Goal: Find specific page/section: Find specific page/section

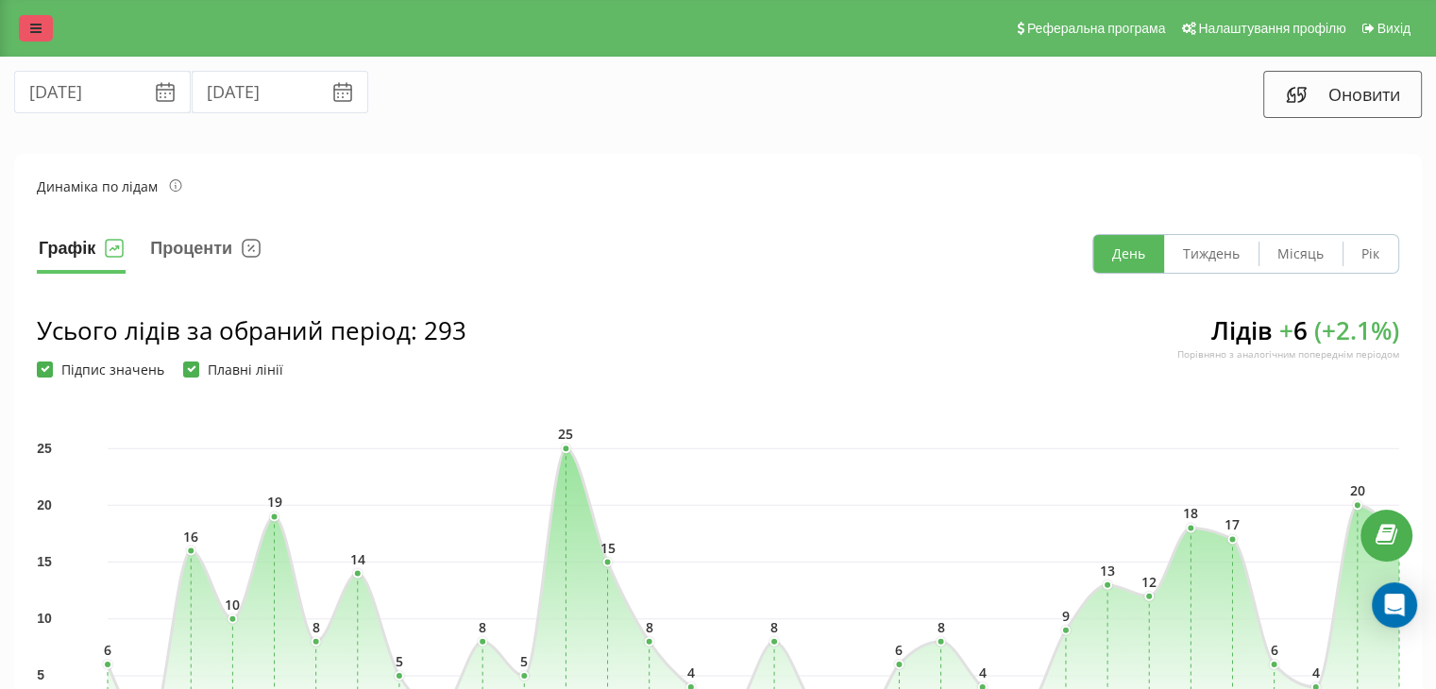
click at [32, 33] on icon at bounding box center [35, 28] width 11 height 13
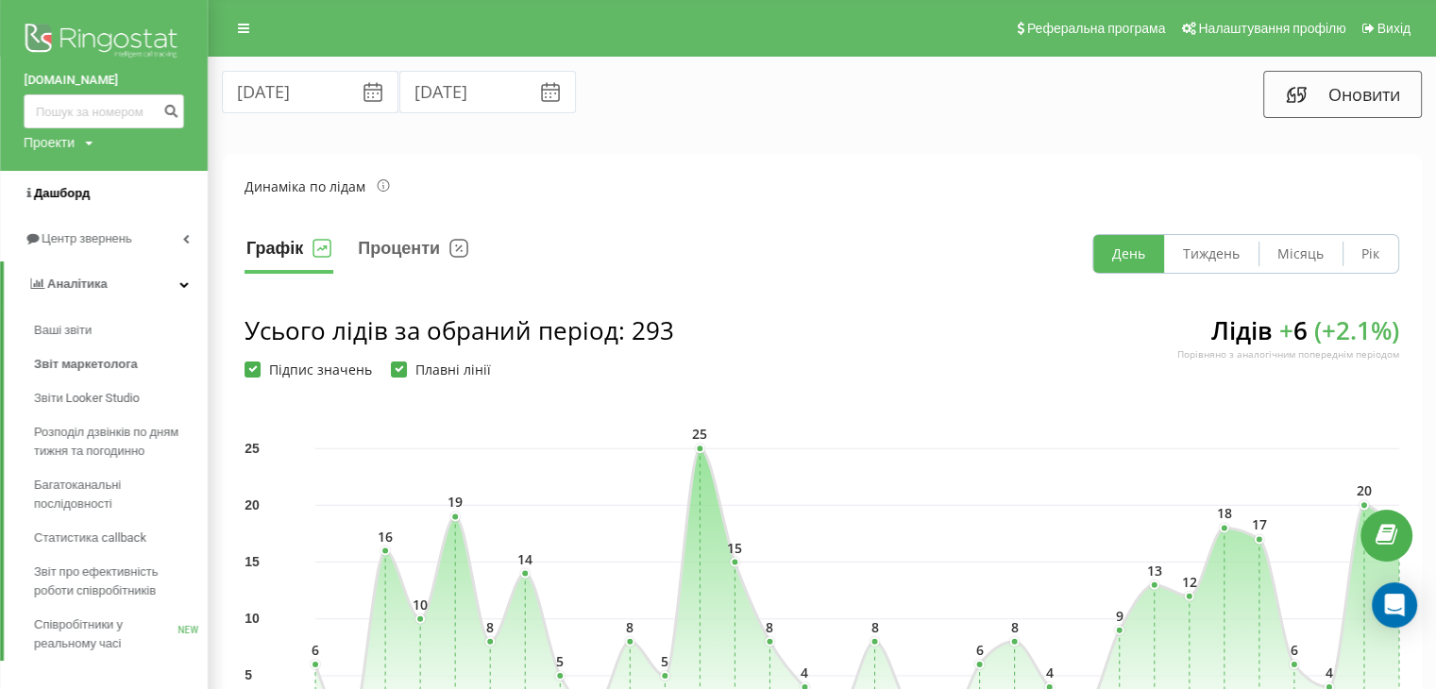
click at [74, 197] on span "Дашборд" at bounding box center [62, 193] width 56 height 14
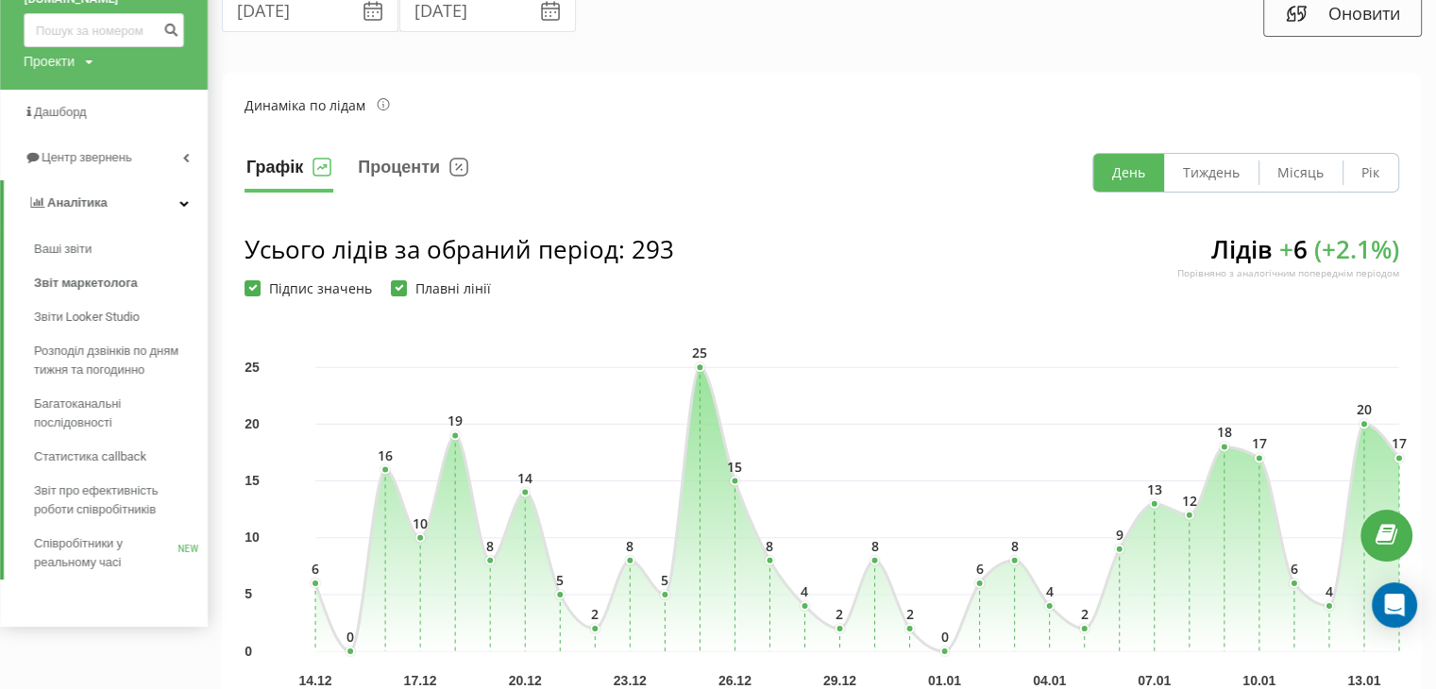
scroll to position [189, 0]
